Goal: Transaction & Acquisition: Purchase product/service

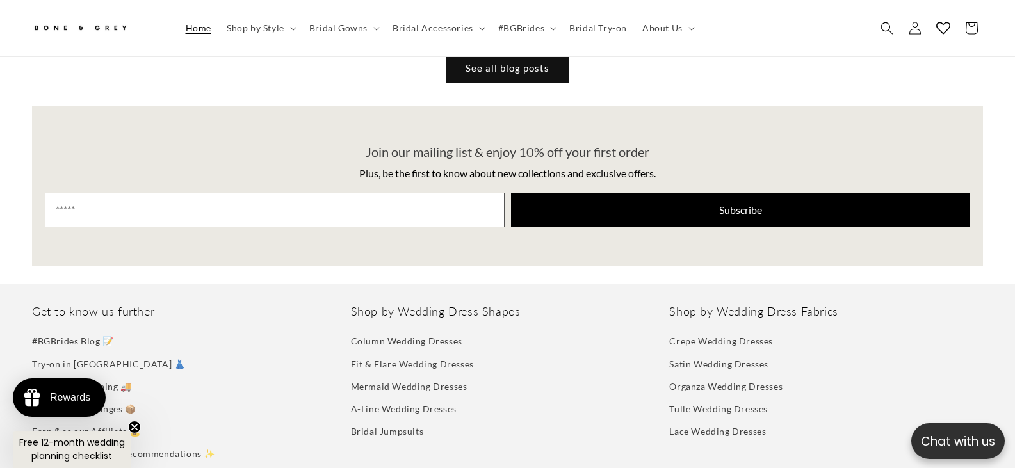
scroll to position [6463, 0]
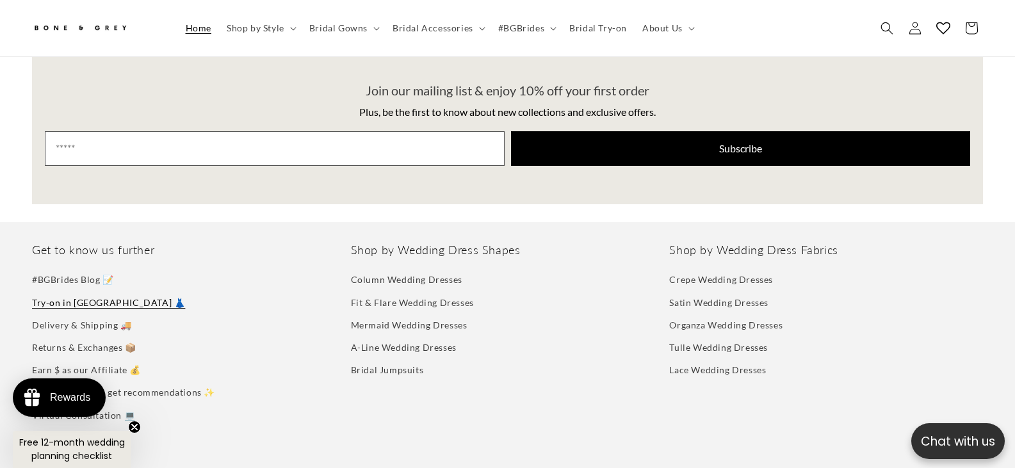
click at [77, 291] on link "Try-on in [GEOGRAPHIC_DATA] 👗" at bounding box center [108, 302] width 153 height 22
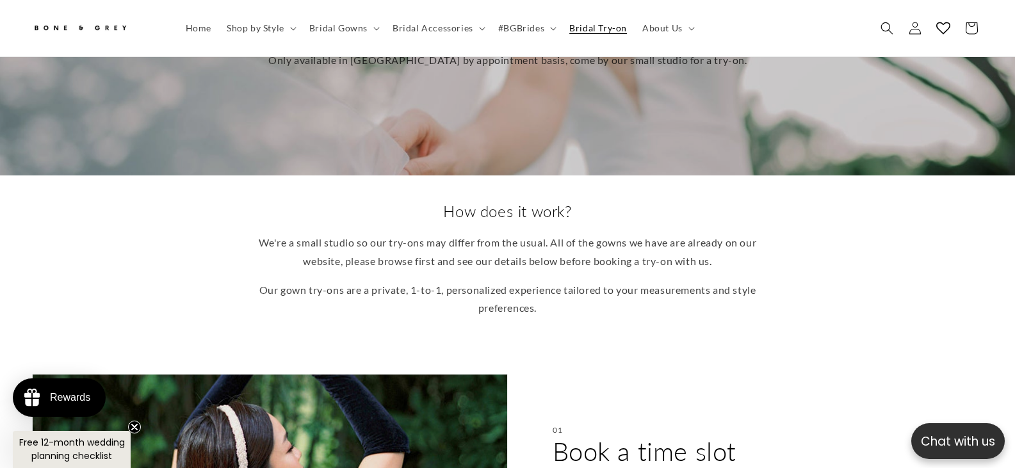
scroll to position [0, 348]
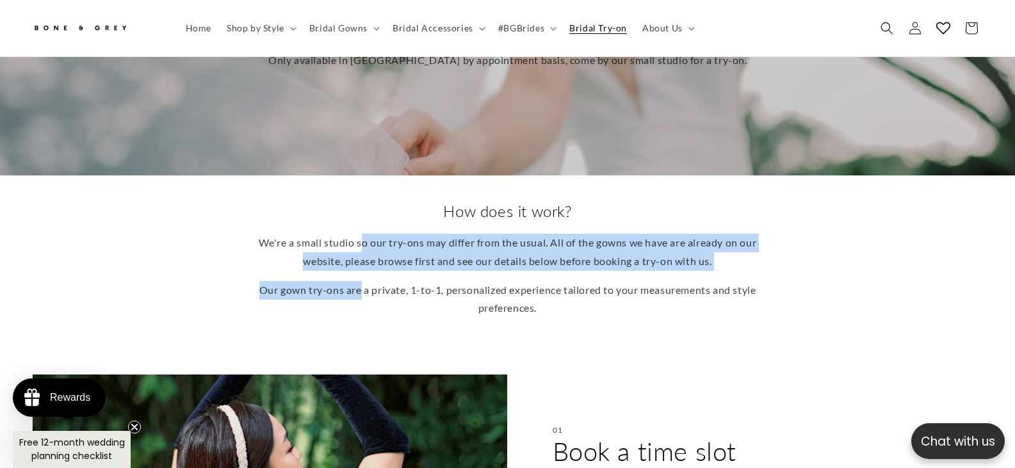
drag, startPoint x: 368, startPoint y: 231, endPoint x: 372, endPoint y: 285, distance: 54.6
click at [372, 285] on div "We're a small studio so our try-ons may differ from the usual. All of the gowns…" at bounding box center [508, 276] width 500 height 84
click at [372, 285] on p "Our gown try-ons are a private, 1-to-1, personalized experience tailored to you…" at bounding box center [508, 299] width 500 height 37
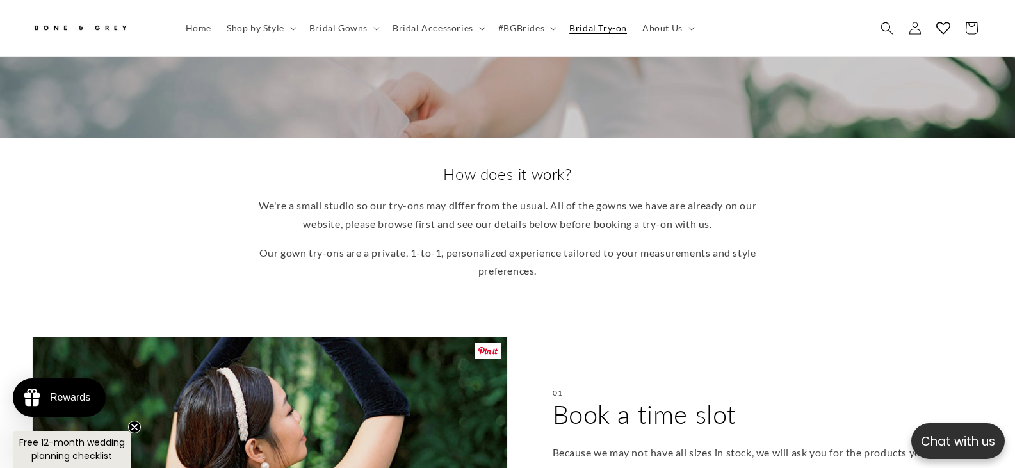
scroll to position [0, 0]
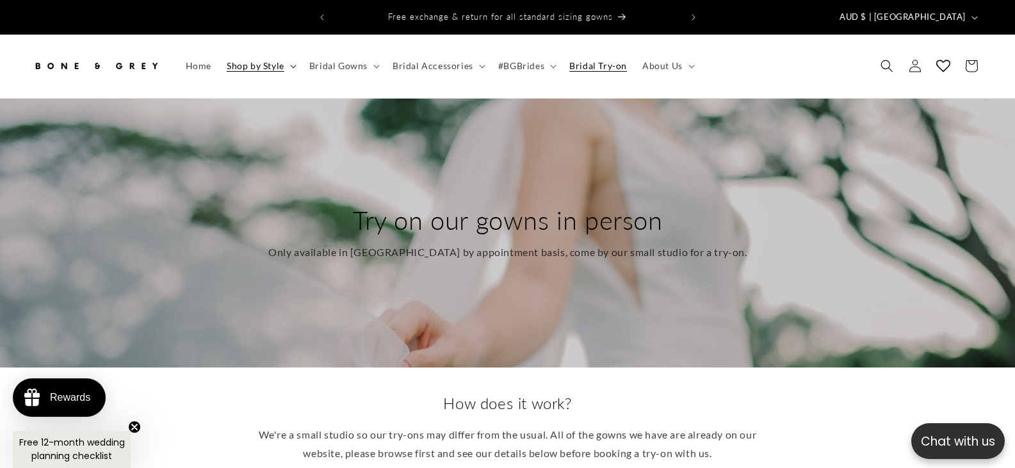
click at [293, 53] on summary "Shop by Style" at bounding box center [260, 66] width 83 height 27
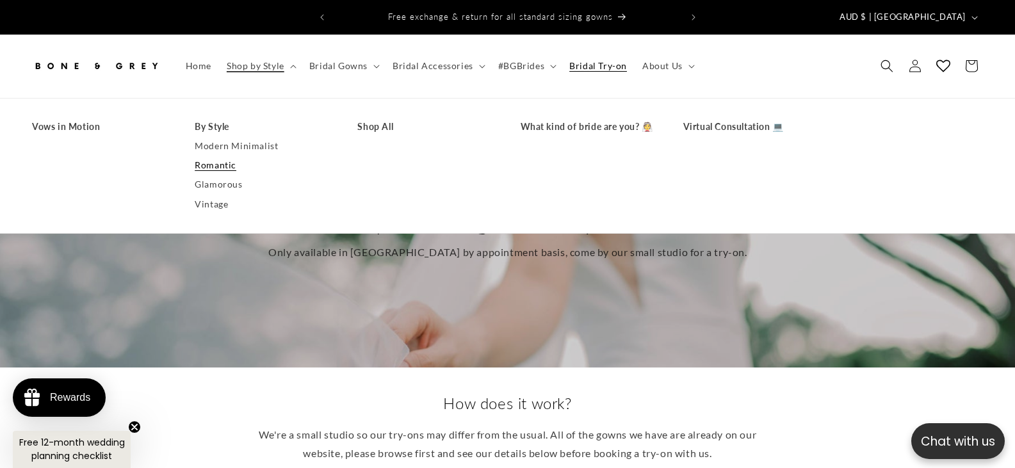
click at [225, 156] on link "Romantic" at bounding box center [263, 165] width 137 height 19
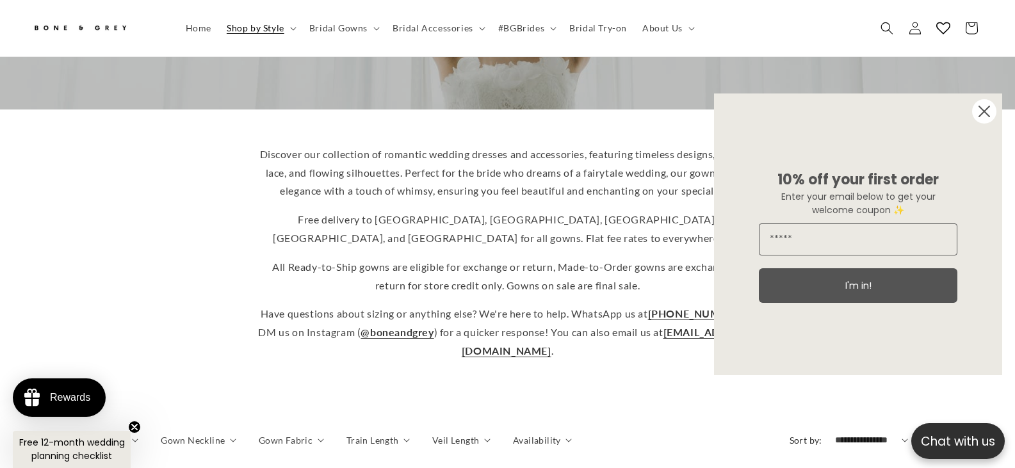
scroll to position [313, 0]
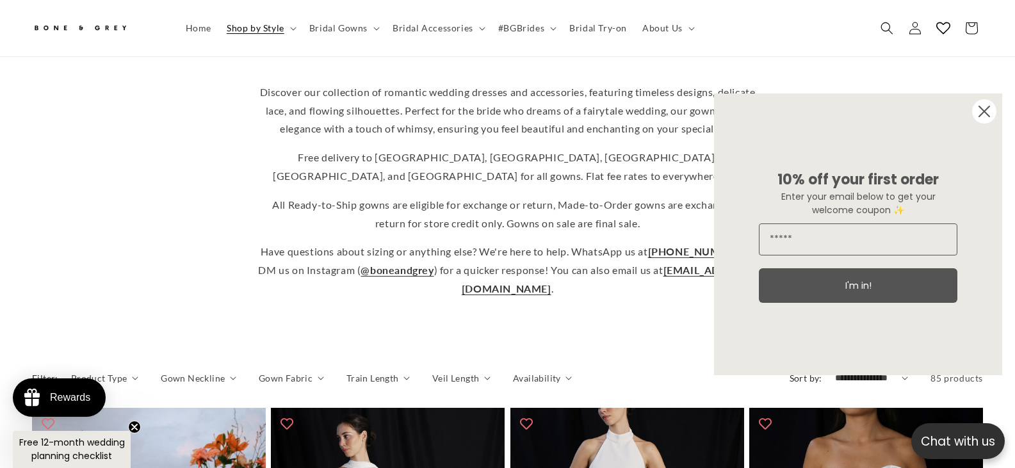
click at [984, 108] on circle "Close dialog" at bounding box center [984, 111] width 24 height 24
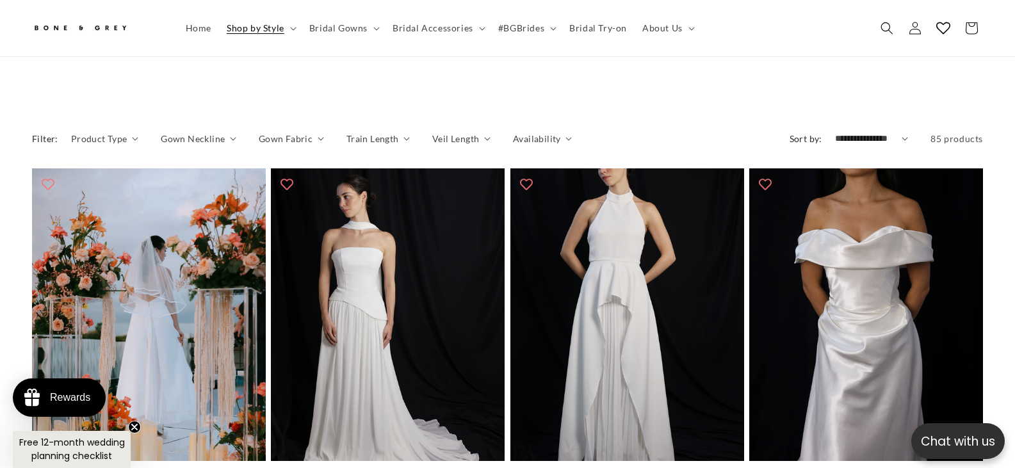
scroll to position [377, 0]
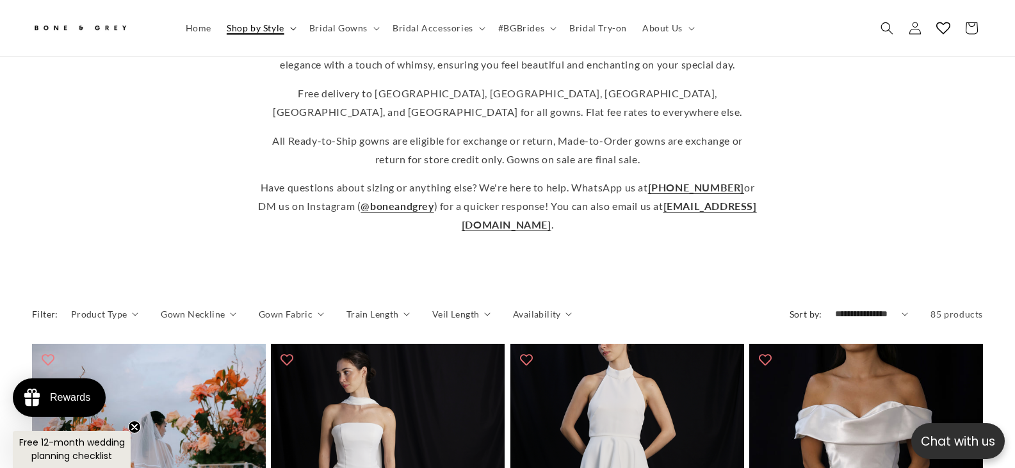
click at [288, 30] on summary "Shop by Style" at bounding box center [260, 28] width 83 height 27
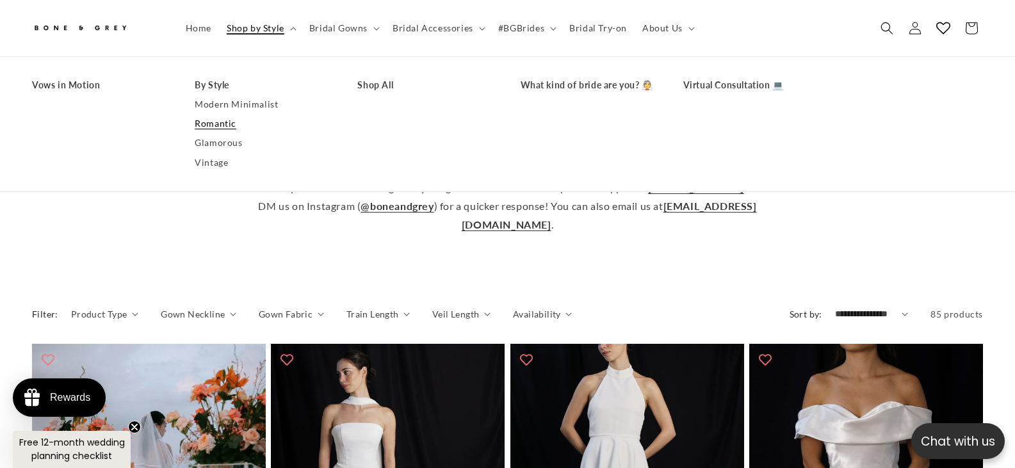
scroll to position [0, 697]
click at [375, 86] on link "Shop All" at bounding box center [425, 85] width 137 height 19
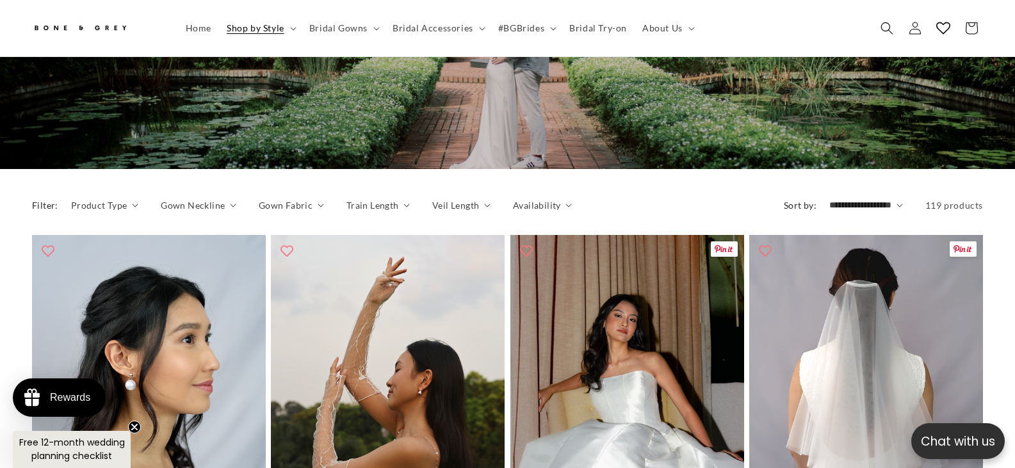
scroll to position [57, 0]
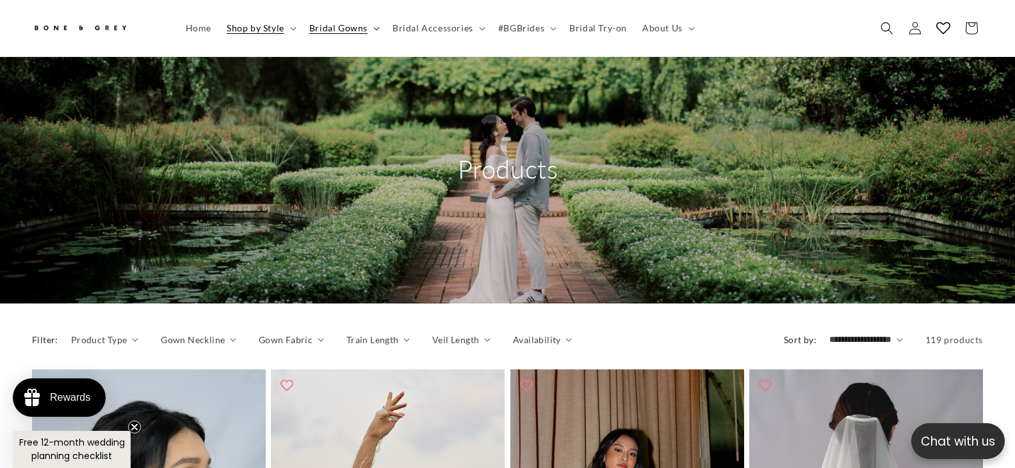
click at [370, 28] on summary "Bridal Gowns" at bounding box center [343, 28] width 83 height 27
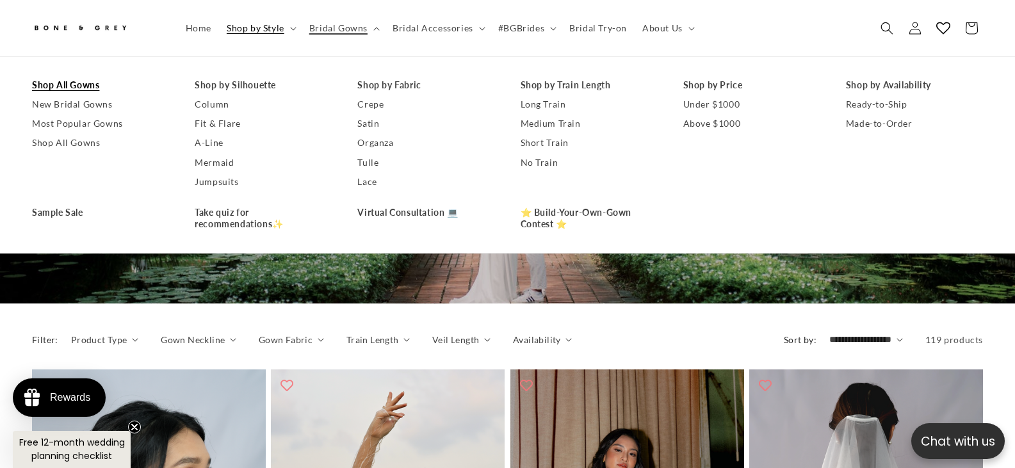
scroll to position [0, 697]
click at [77, 83] on link "Shop All Gowns" at bounding box center [100, 85] width 137 height 19
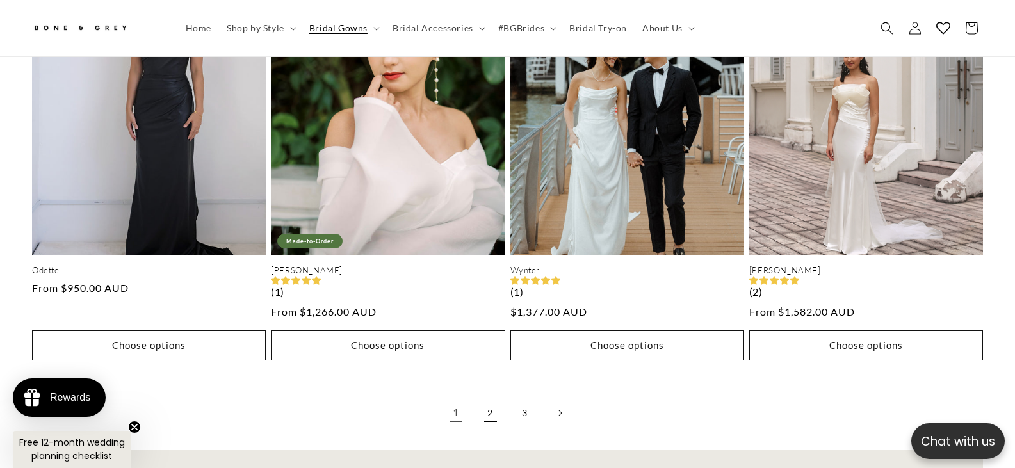
click at [491, 408] on link "2" at bounding box center [491, 413] width 28 height 28
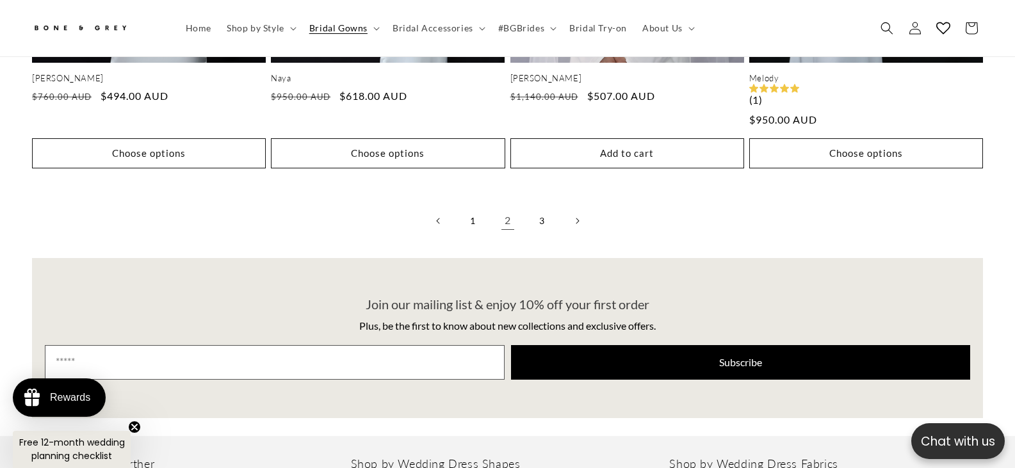
scroll to position [0, 697]
click at [542, 209] on link "3" at bounding box center [542, 221] width 28 height 28
